Goal: Transaction & Acquisition: Book appointment/travel/reservation

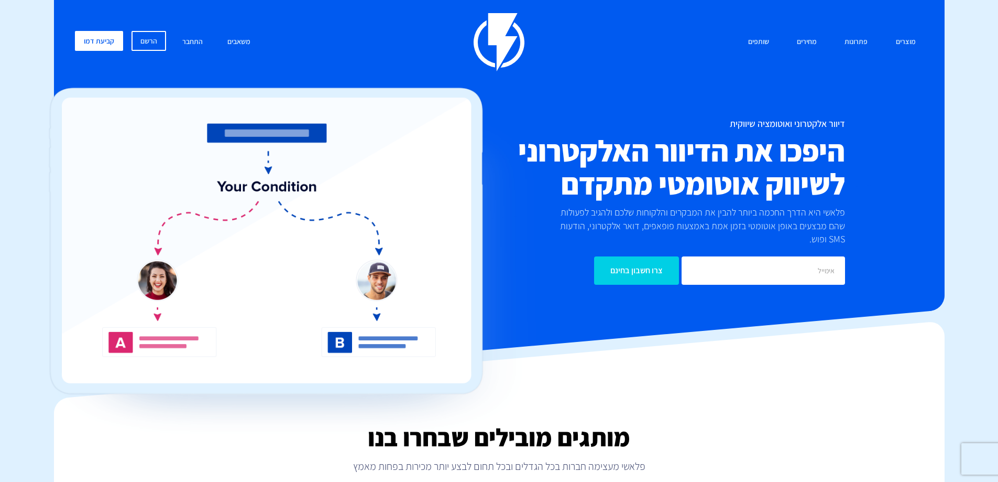
click at [98, 46] on link "קביעת דמו" at bounding box center [99, 41] width 48 height 20
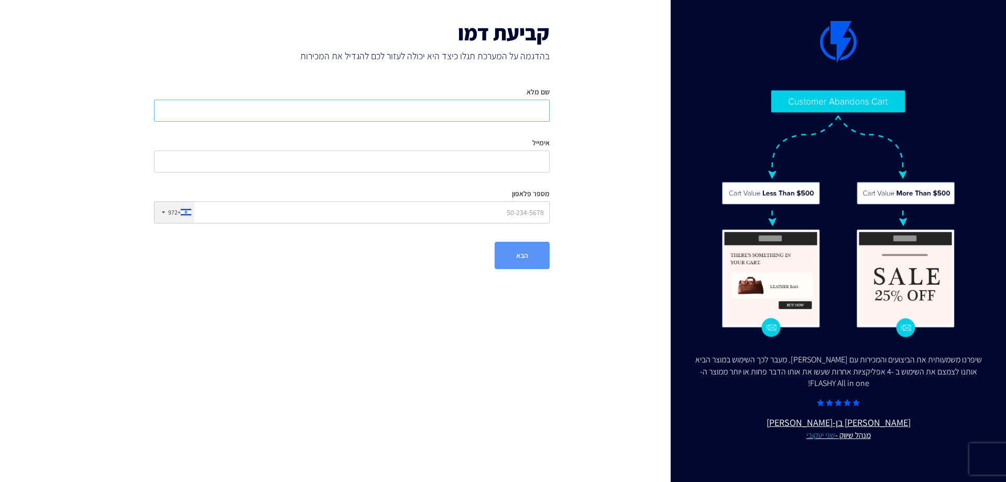
click at [522, 113] on input "שם מלא" at bounding box center [352, 111] width 396 height 22
type input "דנה טנא"
click at [537, 163] on input "אימייל" at bounding box center [352, 161] width 396 height 22
type input "ג"
type input "danatenne1@gmail.com"
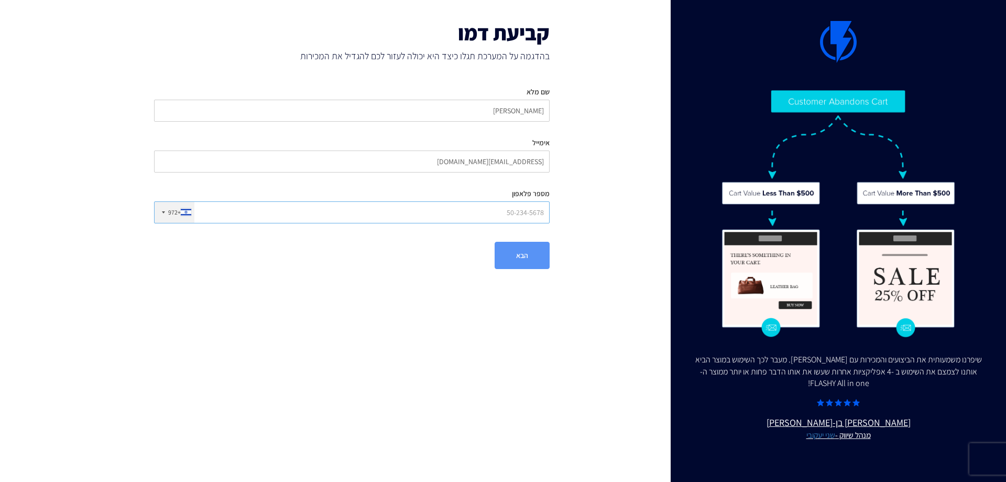
click at [509, 212] on input "מספר פלאפון" at bounding box center [352, 212] width 396 height 22
type input "0528779190"
click at [509, 252] on button "הבא" at bounding box center [522, 255] width 55 height 27
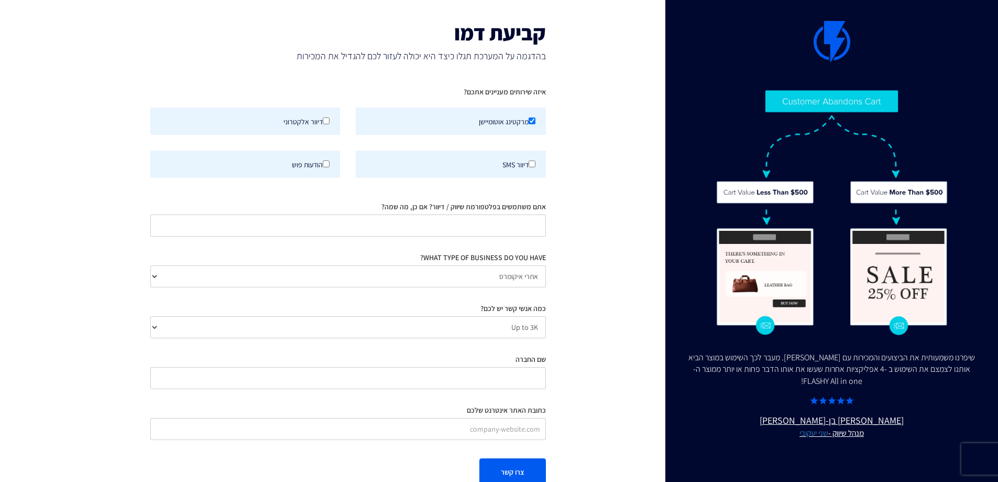
scroll to position [25, 0]
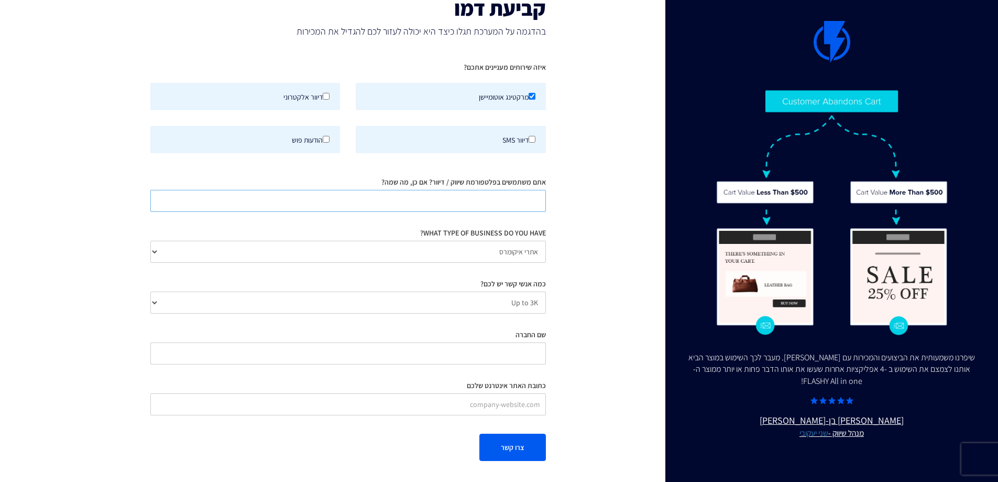
click at [527, 206] on input "אתם משתמשים בפלטפורמת שיווק / דיוור? אם כן, מה שמה?" at bounding box center [348, 201] width 396 height 22
type input "r"
type input "רב מסר"
click at [533, 294] on select "Up to 3K 3K-10K 10K-25K 25K-50K 50K-100K 100K-250K 250K-500K 500K-1M 1M+" at bounding box center [348, 302] width 396 height 22
select select "number:10000"
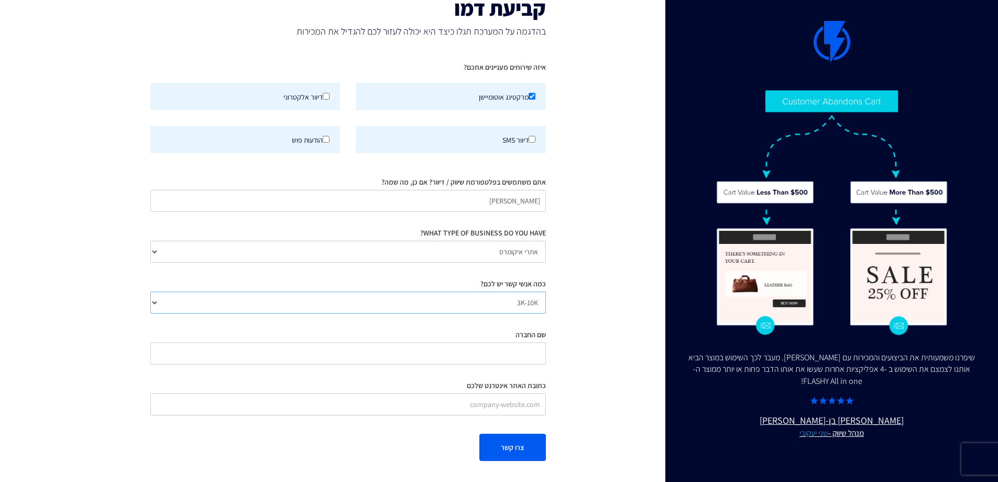
click at [150, 291] on select "Up to 3K 3K-10K 10K-25K 25K-50K 50K-100K 100K-250K 250K-500K 500K-1M 1M+" at bounding box center [348, 302] width 396 height 22
click at [522, 349] on input "שם החברה" at bounding box center [348, 353] width 396 height 22
type input "דנה טנא"
click at [513, 406] on input "כתובת האתר אינטרנט שלכם" at bounding box center [348, 404] width 396 height 22
paste input "https://danatenne.com/"
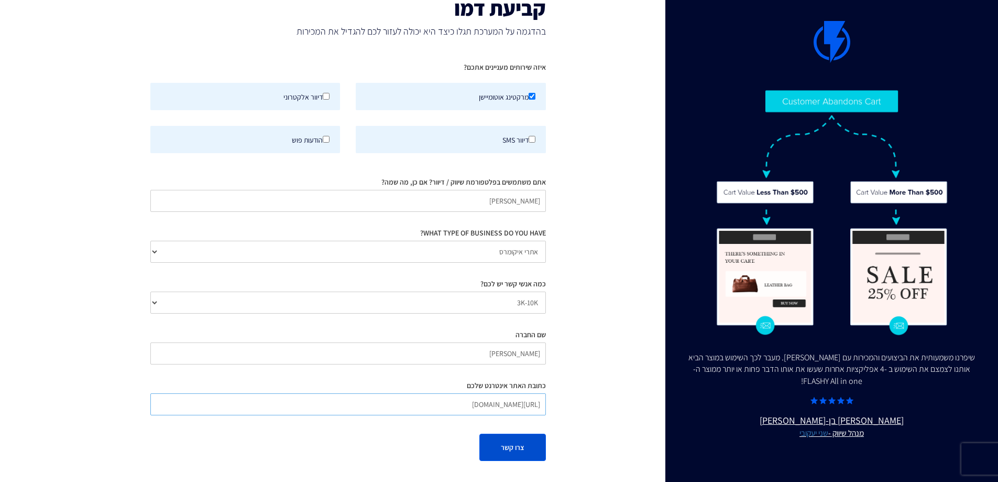
type input "https://danatenne.com/"
click at [529, 451] on button "צרו קשר" at bounding box center [512, 446] width 67 height 27
